Goal: Communication & Community: Answer question/provide support

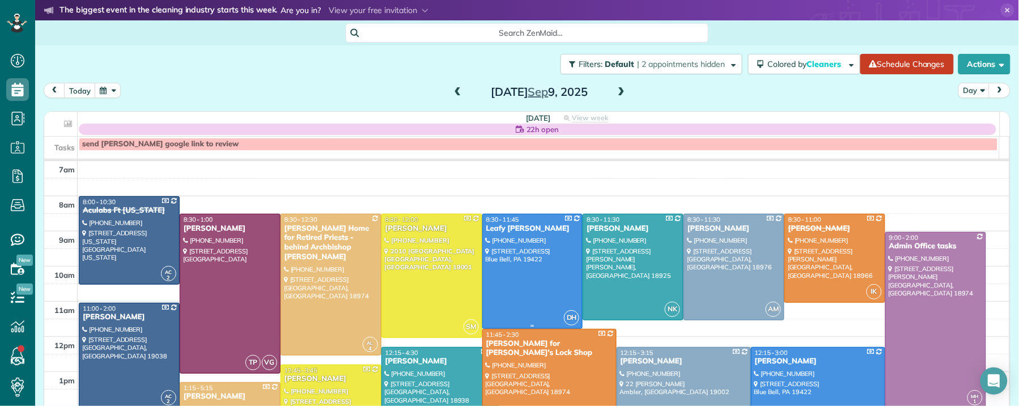
scroll to position [33, 0]
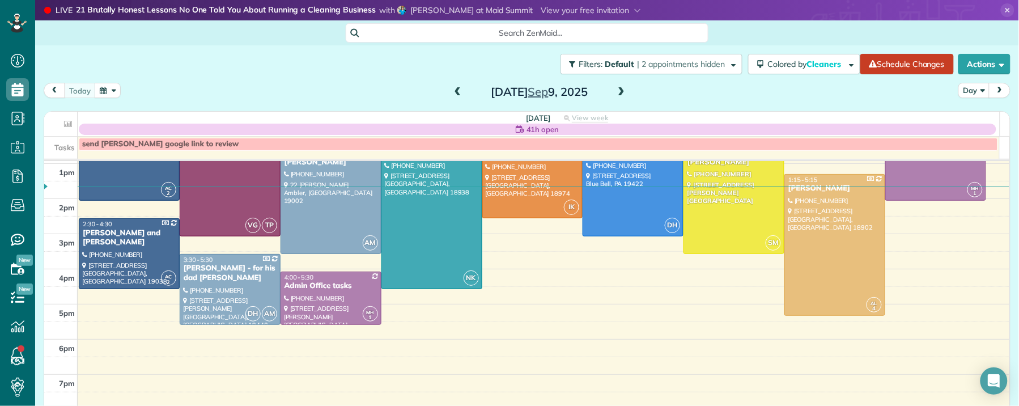
scroll to position [175, 0]
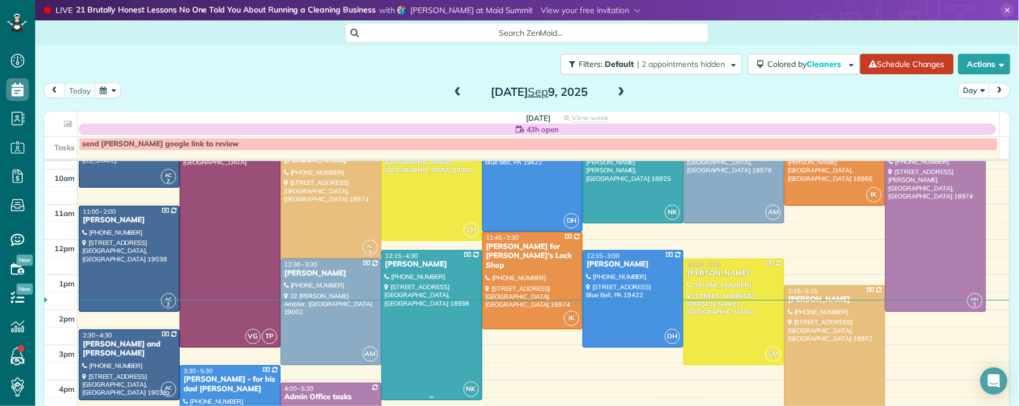
scroll to position [132, 0]
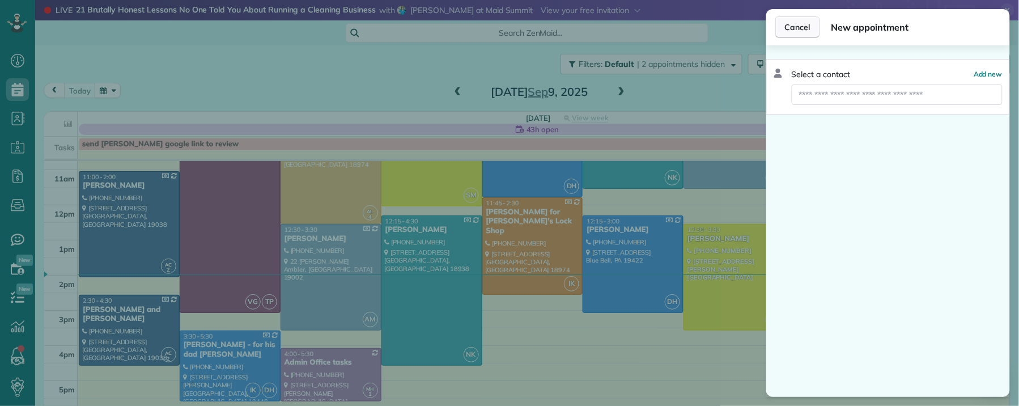
drag, startPoint x: 799, startPoint y: 31, endPoint x: 785, endPoint y: 20, distance: 18.3
click at [799, 31] on span "Cancel" at bounding box center [798, 27] width 26 height 11
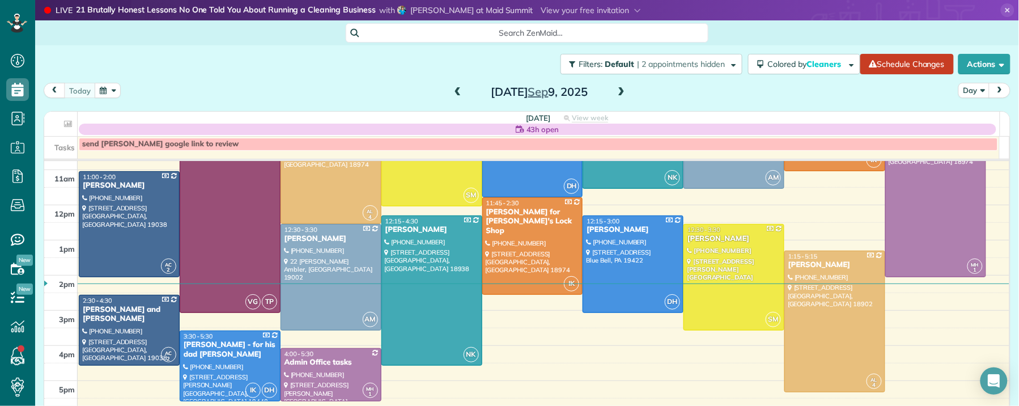
click at [615, 90] on span at bounding box center [621, 92] width 12 height 10
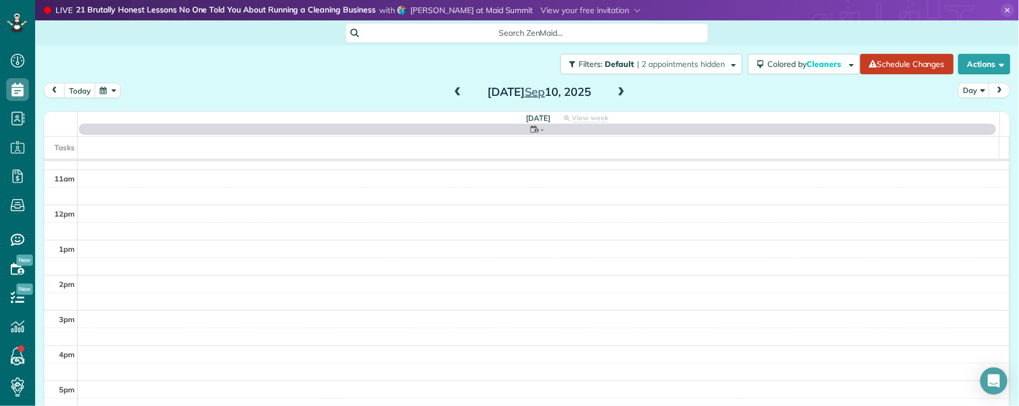
click at [616, 90] on span at bounding box center [621, 92] width 12 height 10
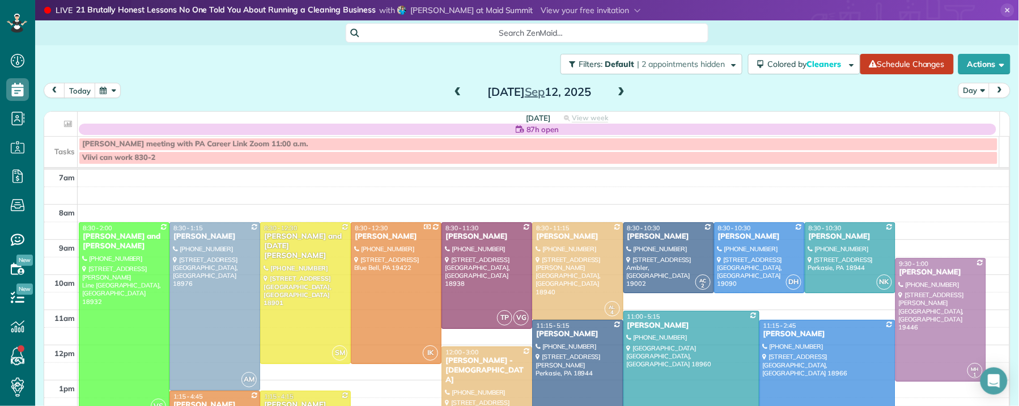
click at [616, 89] on span at bounding box center [621, 92] width 12 height 10
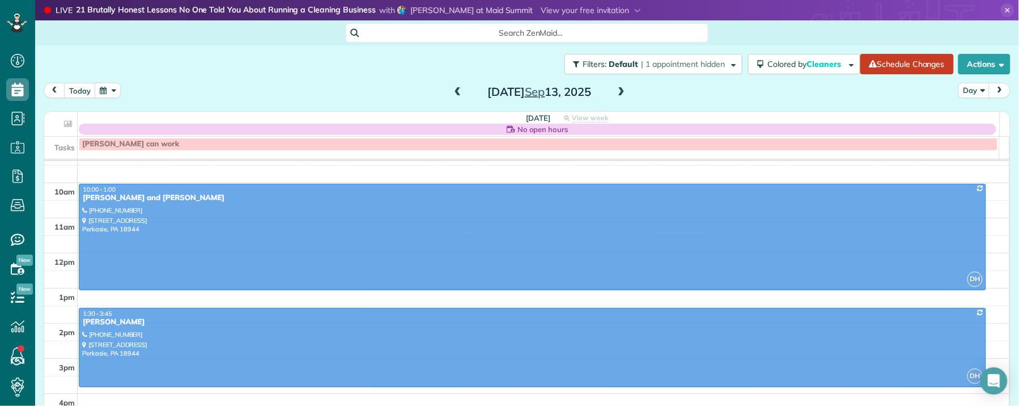
scroll to position [97, 0]
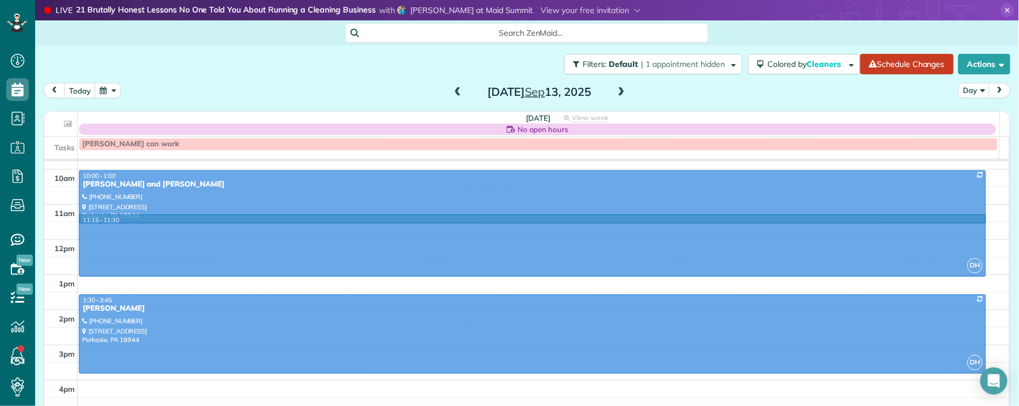
click at [256, 215] on td at bounding box center [544, 214] width 933 height 18
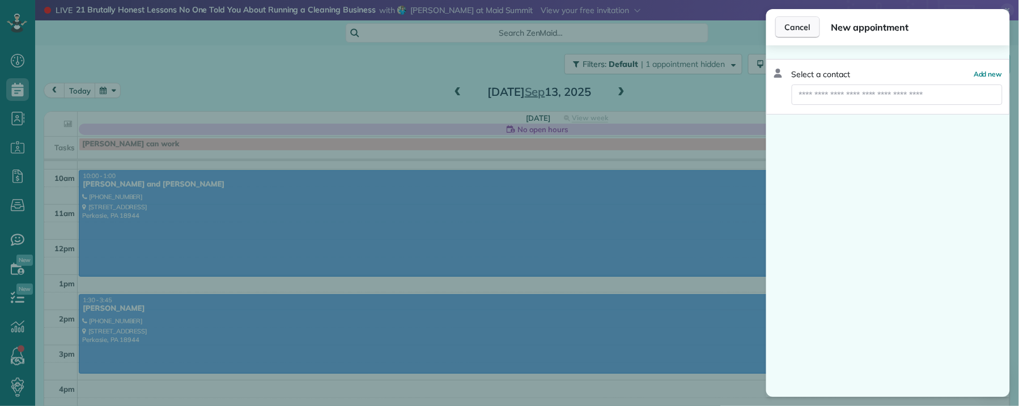
click at [794, 22] on span "Cancel" at bounding box center [798, 27] width 26 height 11
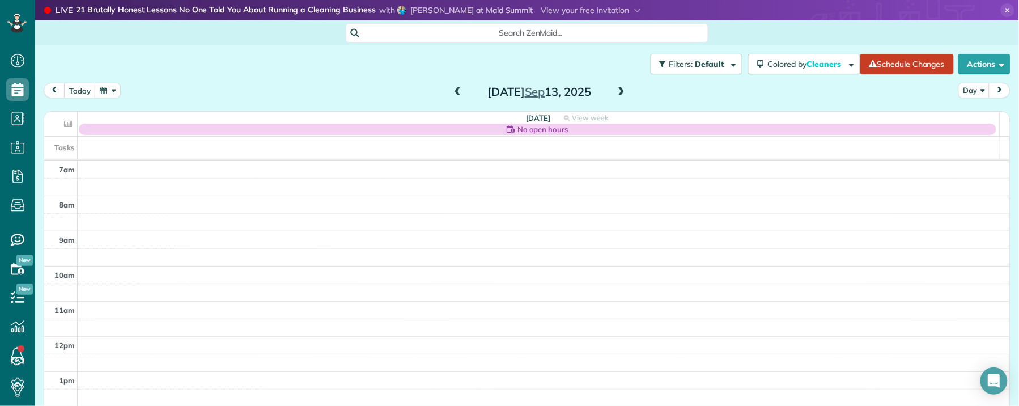
drag, startPoint x: 456, startPoint y: 91, endPoint x: 561, endPoint y: 98, distance: 105.6
click at [456, 91] on span at bounding box center [458, 92] width 12 height 10
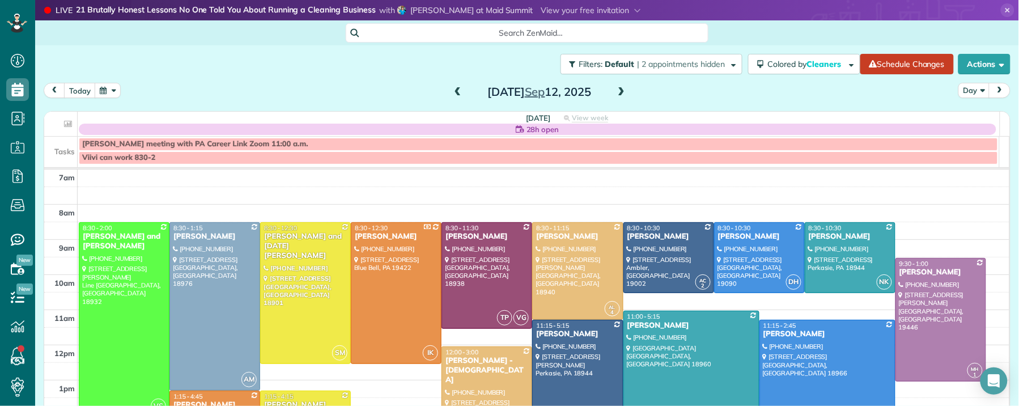
click at [618, 89] on span at bounding box center [621, 92] width 12 height 10
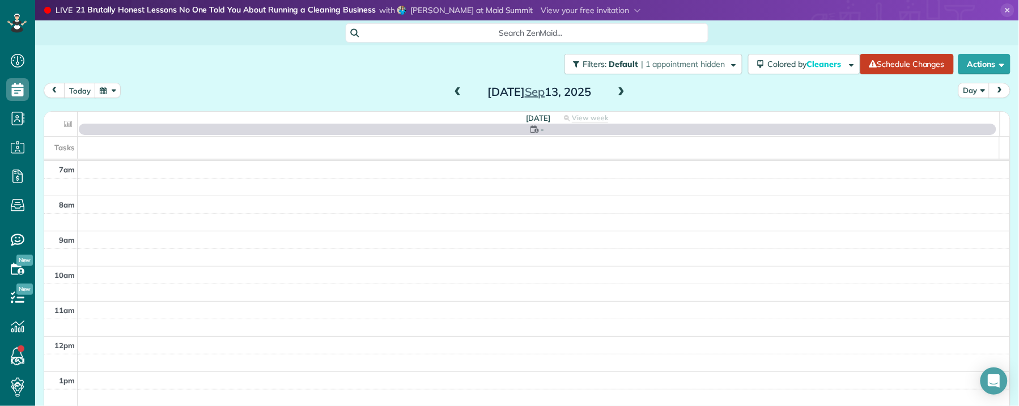
click at [452, 88] on span at bounding box center [458, 92] width 12 height 10
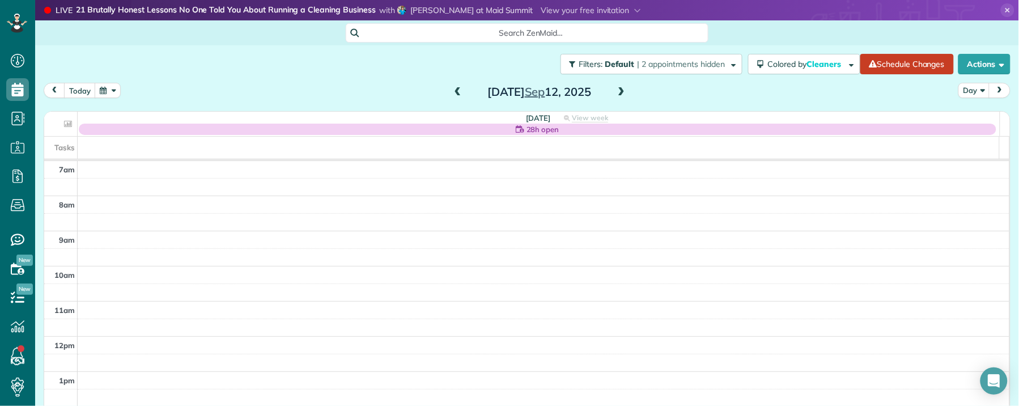
click at [452, 90] on span at bounding box center [458, 92] width 12 height 10
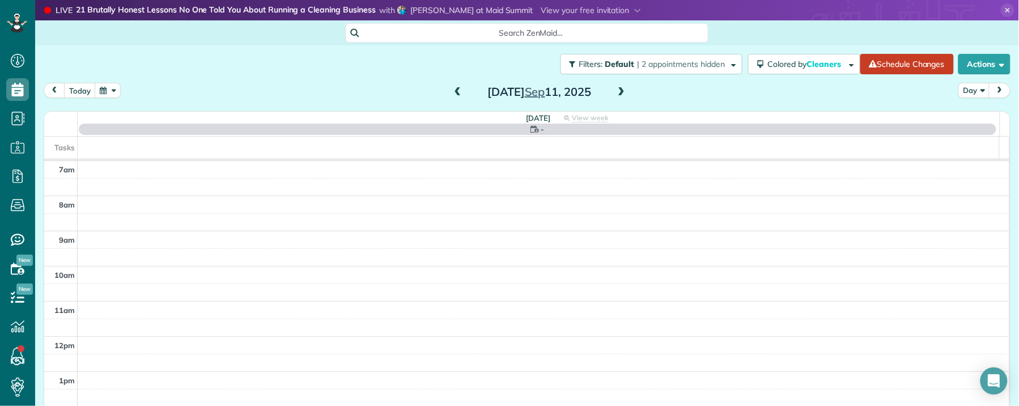
click at [452, 90] on span at bounding box center [458, 92] width 12 height 10
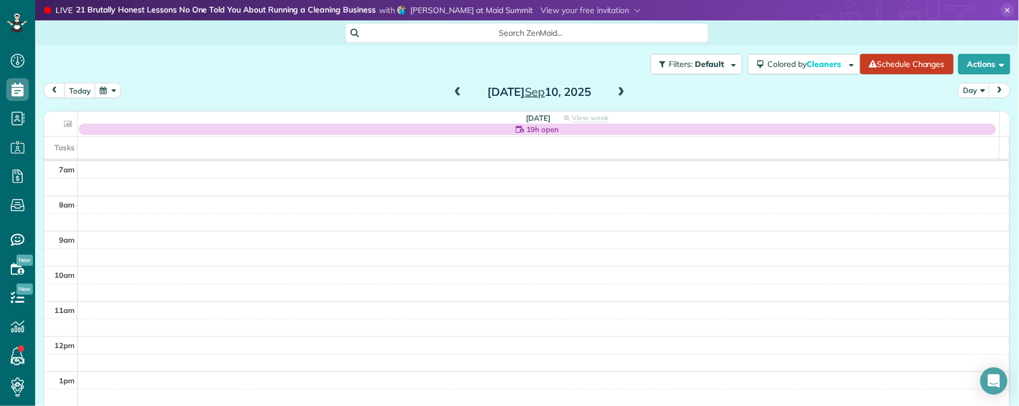
click at [616, 92] on span at bounding box center [621, 92] width 12 height 10
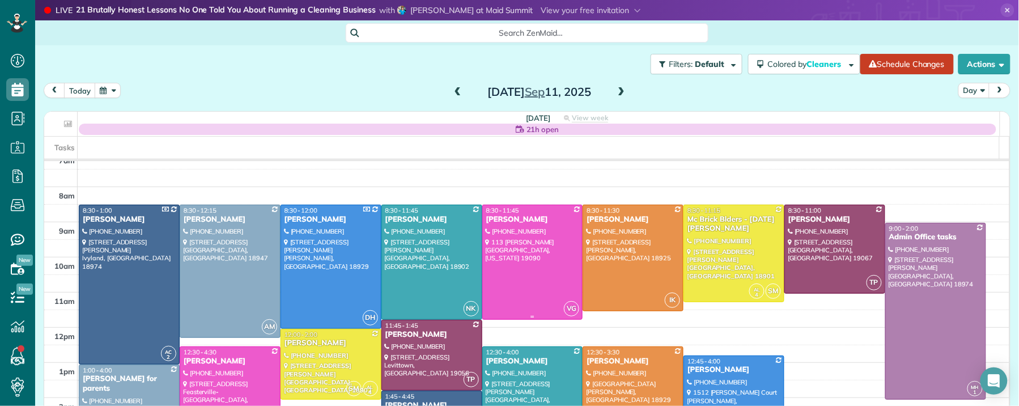
scroll to position [11, 0]
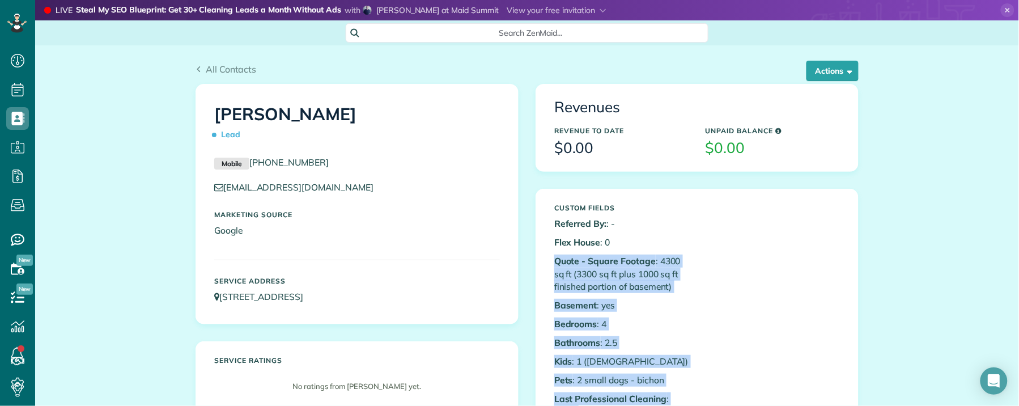
scroll to position [5, 5]
click at [221, 69] on span "All Contacts" at bounding box center [231, 69] width 51 height 11
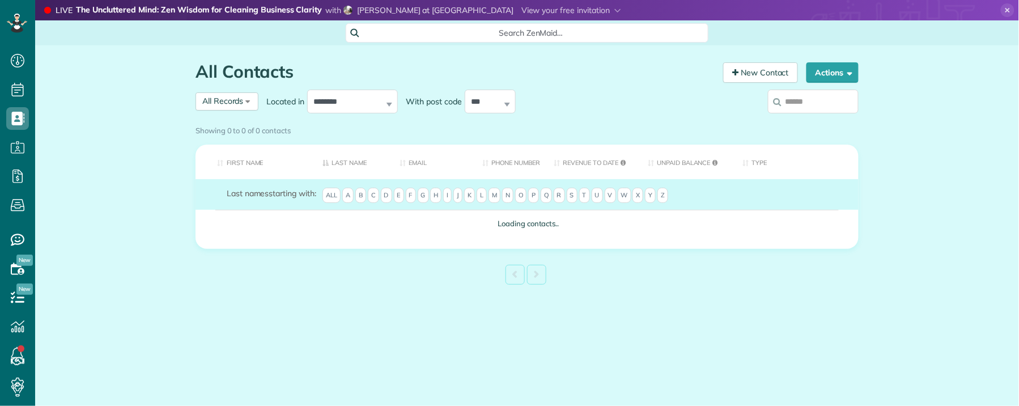
scroll to position [5, 5]
click at [802, 99] on input "search" at bounding box center [813, 102] width 91 height 24
type input "********"
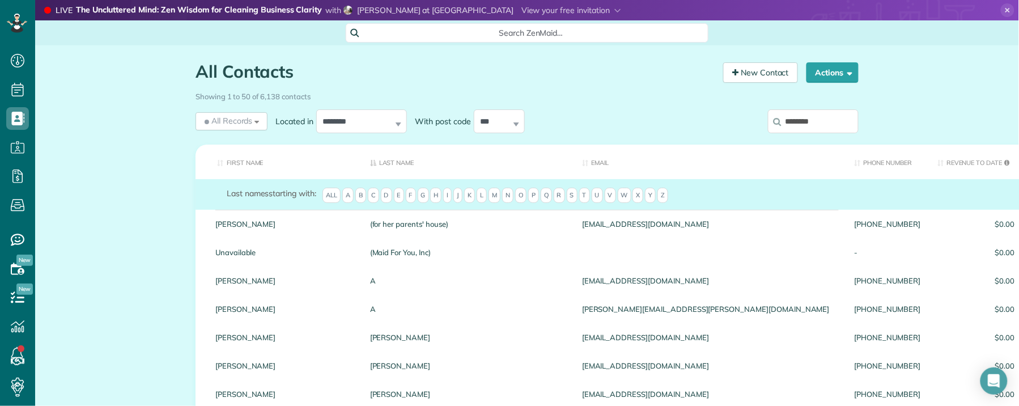
click at [826, 123] on input "********" at bounding box center [813, 121] width 91 height 24
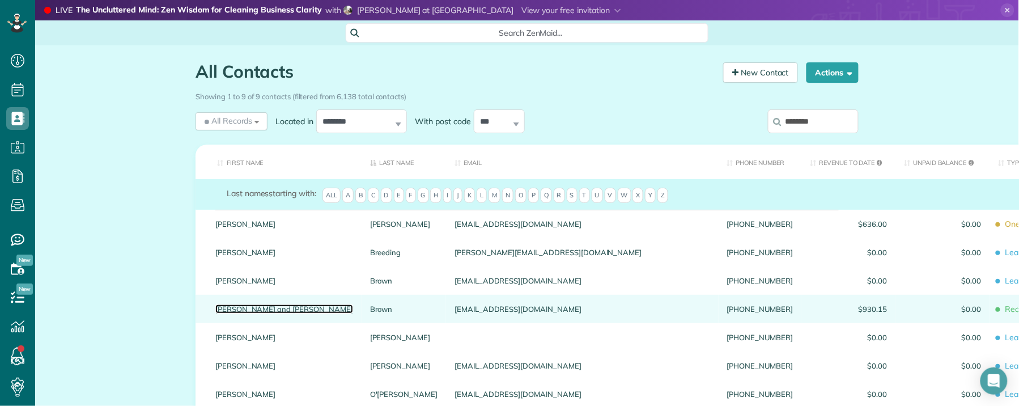
click at [263, 308] on link "Karen and George" at bounding box center [284, 309] width 138 height 8
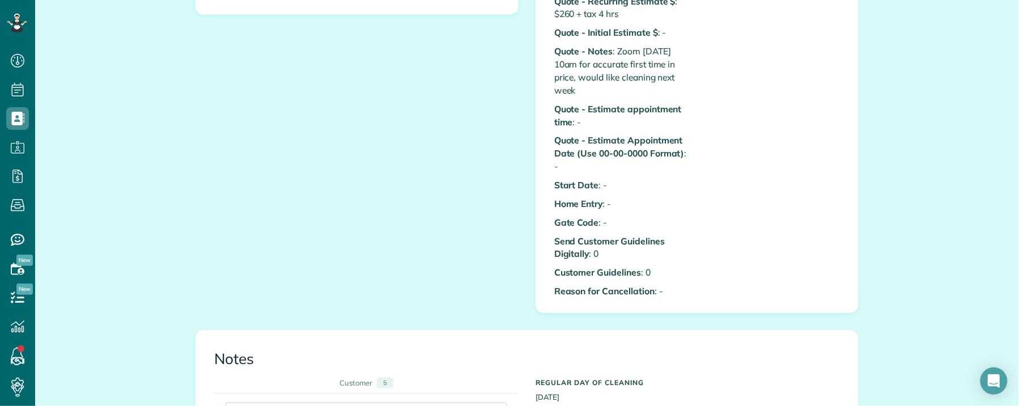
scroll to position [803, 0]
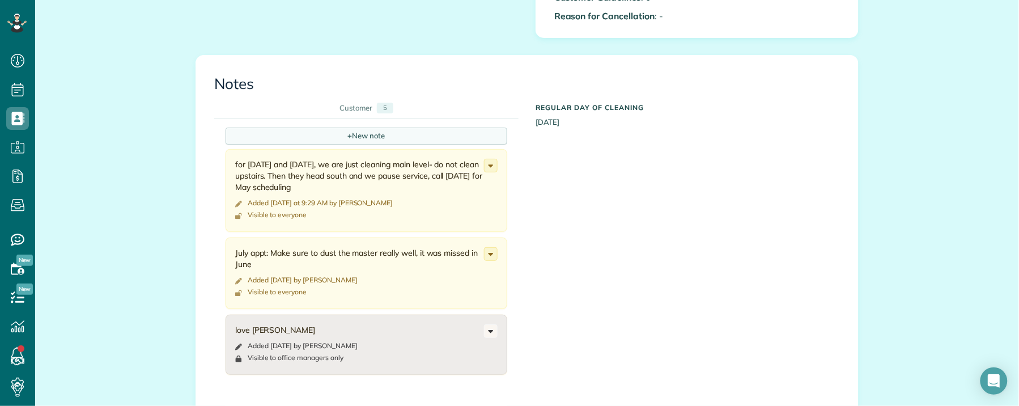
click at [374, 134] on div "+ New note" at bounding box center [367, 136] width 282 height 17
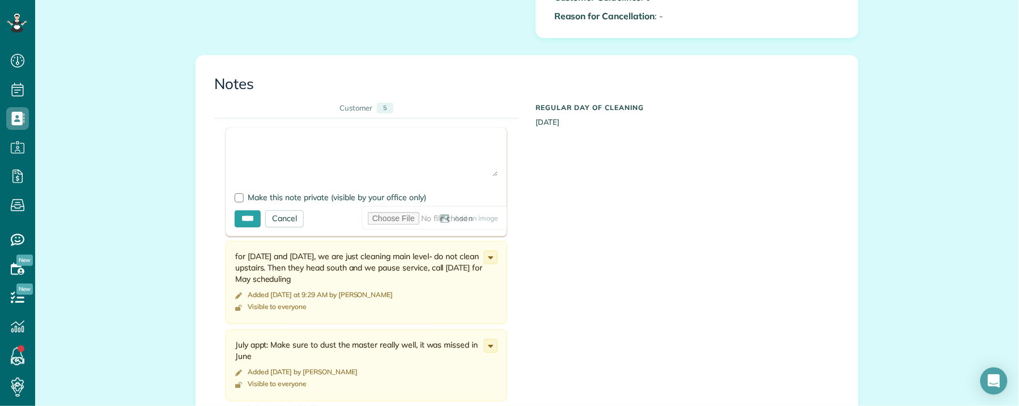
click at [281, 143] on textarea at bounding box center [367, 157] width 264 height 40
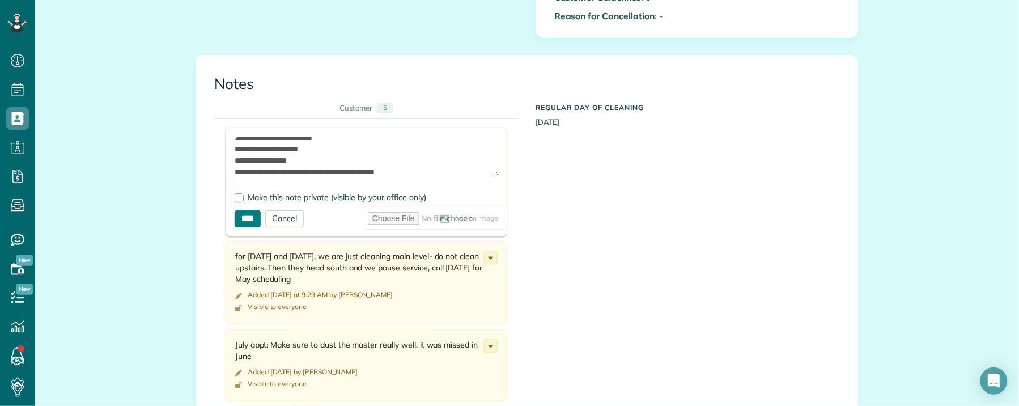
type textarea "**********"
click at [237, 219] on input "****" at bounding box center [248, 218] width 26 height 17
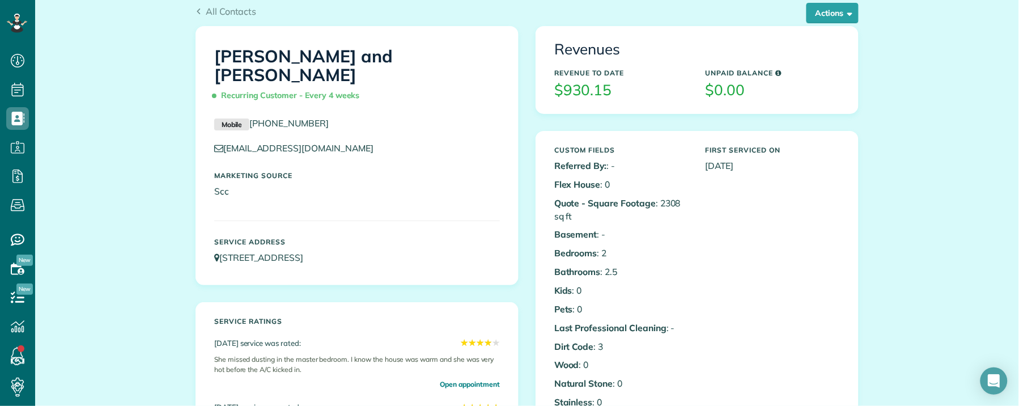
scroll to position [0, 0]
